Goal: Check status: Check status

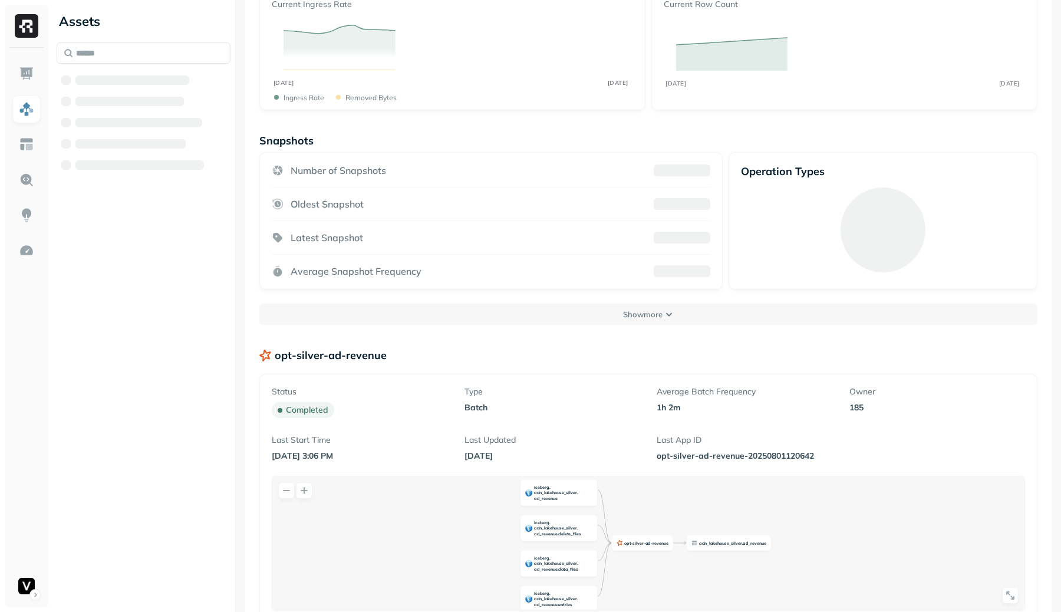
scroll to position [196, 0]
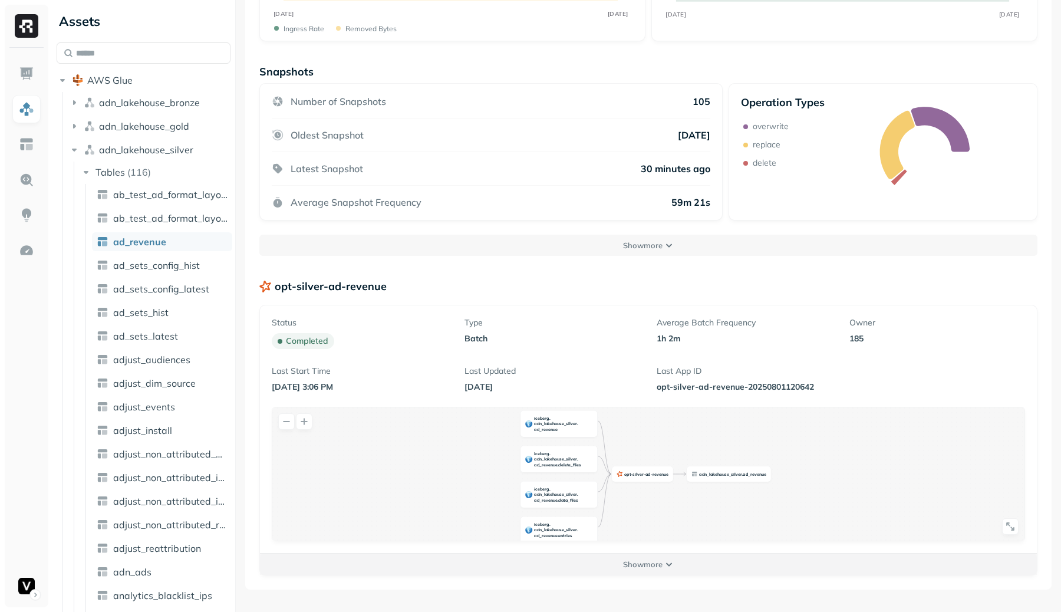
click at [627, 570] on button "Show more" at bounding box center [648, 564] width 777 height 21
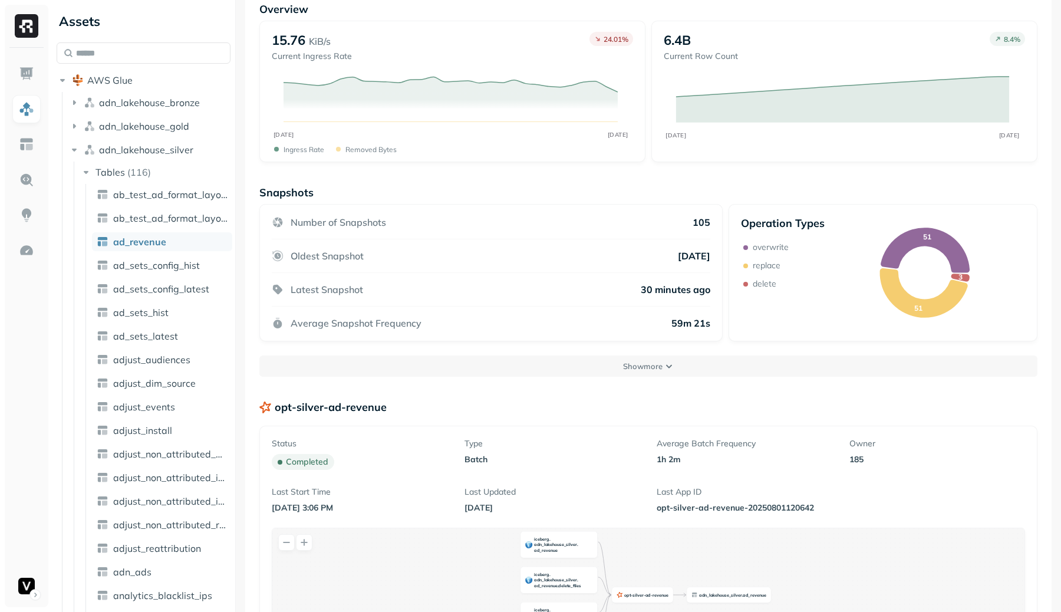
scroll to position [0, 0]
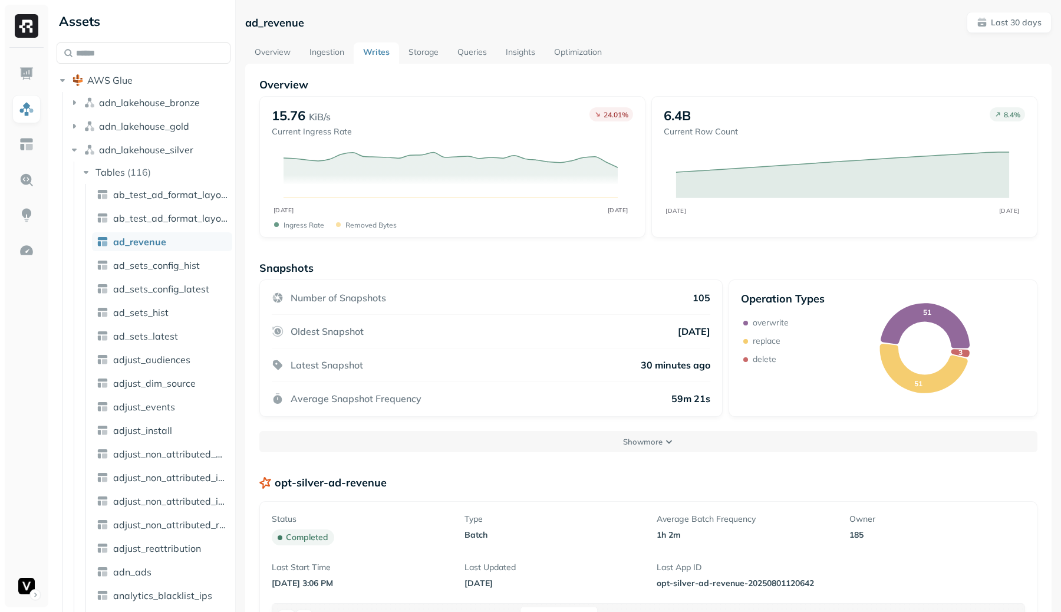
click at [995, 36] on div "ad_revenue Last 30 days Overview Ingestion Writes Storage Queries Insights Opti…" at bounding box center [648, 554] width 807 height 1085
click at [998, 29] on button "Last 30 days" at bounding box center [1009, 22] width 85 height 21
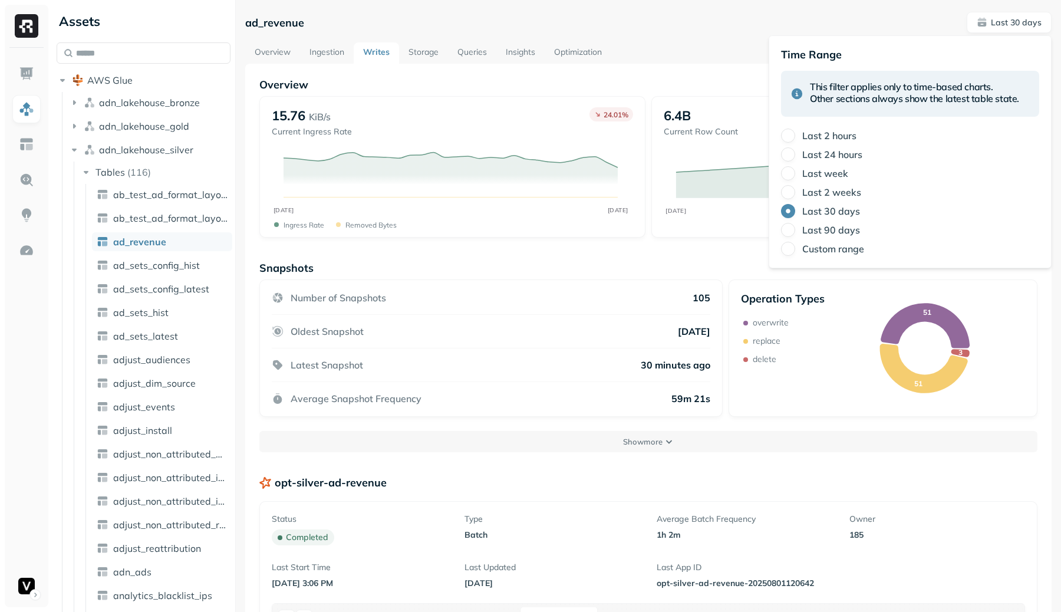
click at [833, 185] on div "Last 2 weeks" at bounding box center [910, 192] width 258 height 14
drag, startPoint x: 832, startPoint y: 190, endPoint x: 740, endPoint y: 71, distance: 150.0
click at [832, 190] on label "Last 2 weeks" at bounding box center [831, 192] width 59 height 12
click at [795, 190] on button "Last 2 weeks" at bounding box center [788, 192] width 14 height 14
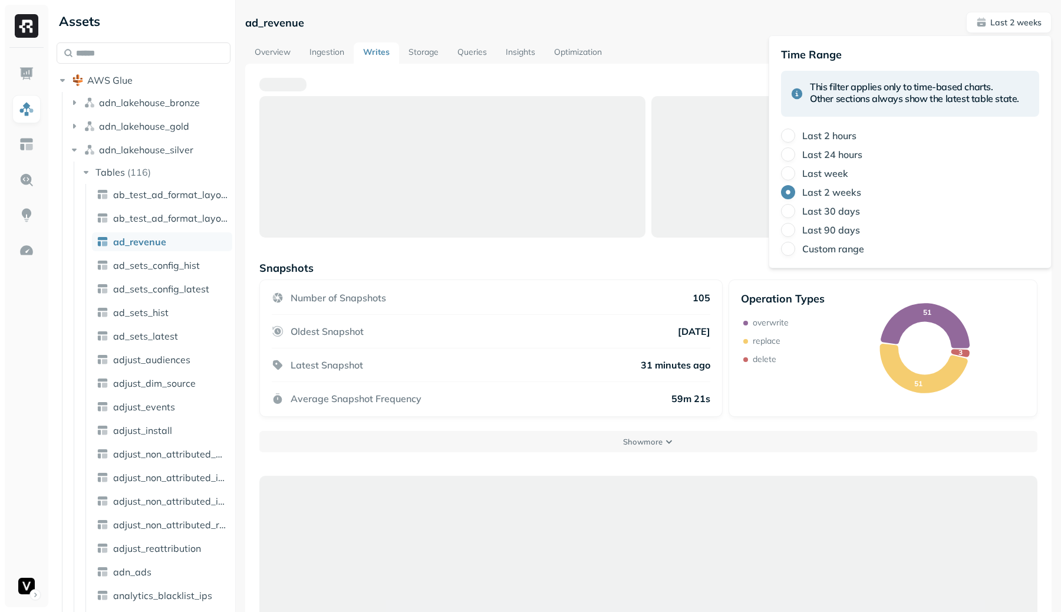
click at [739, 62] on div "Overview Ingestion Writes Storage Queries Insights Optimization" at bounding box center [648, 52] width 807 height 21
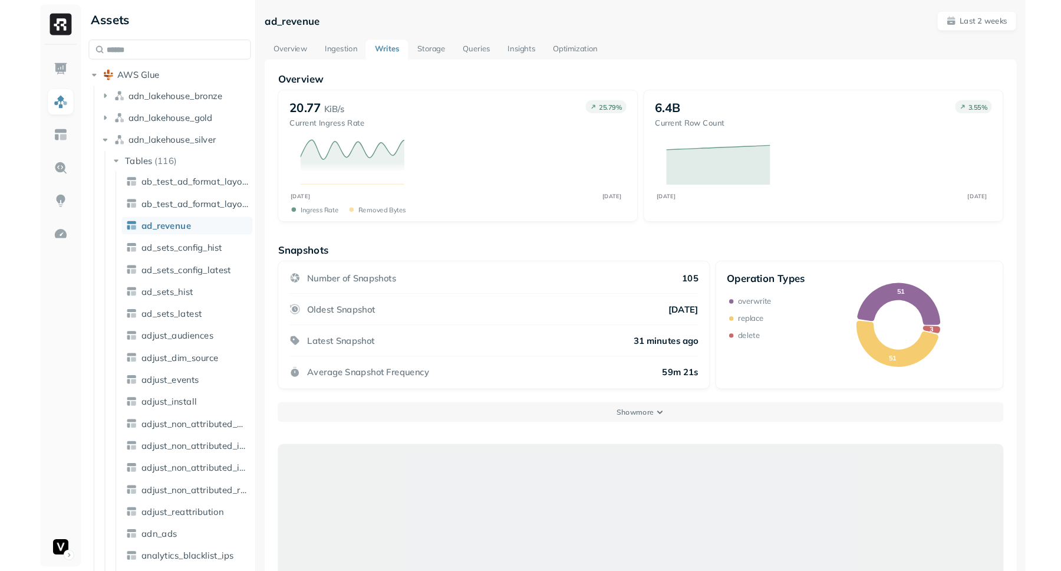
scroll to position [490, 0]
